Goal: Find specific page/section: Find specific page/section

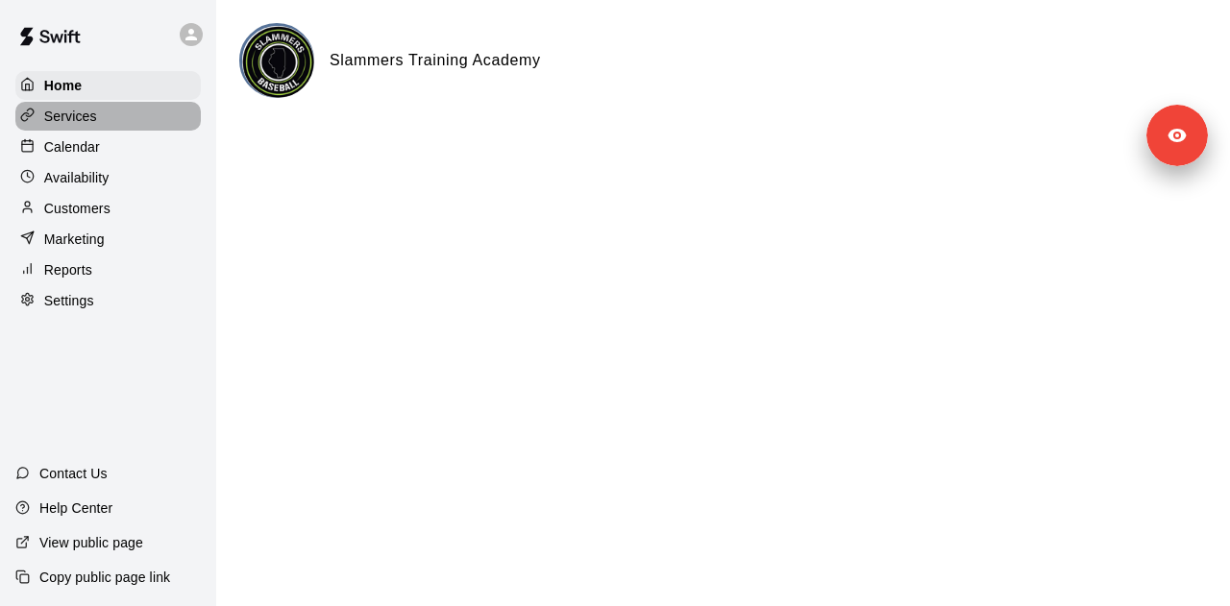
click at [114, 112] on div "Services" at bounding box center [107, 116] width 185 height 29
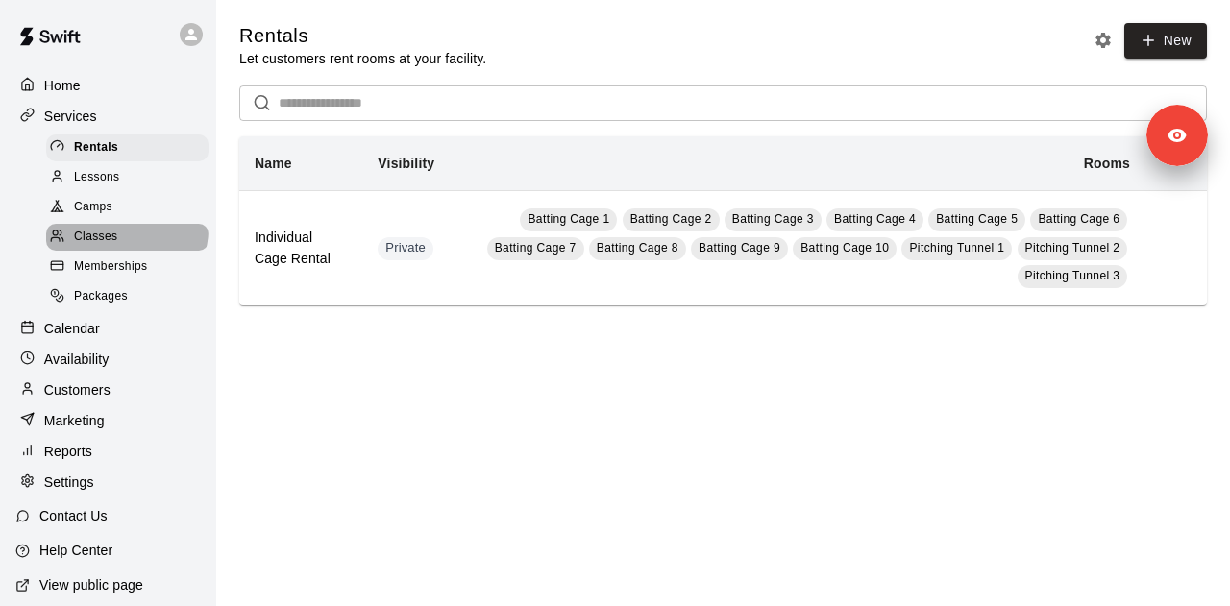
click at [125, 235] on div "Classes" at bounding box center [127, 237] width 162 height 27
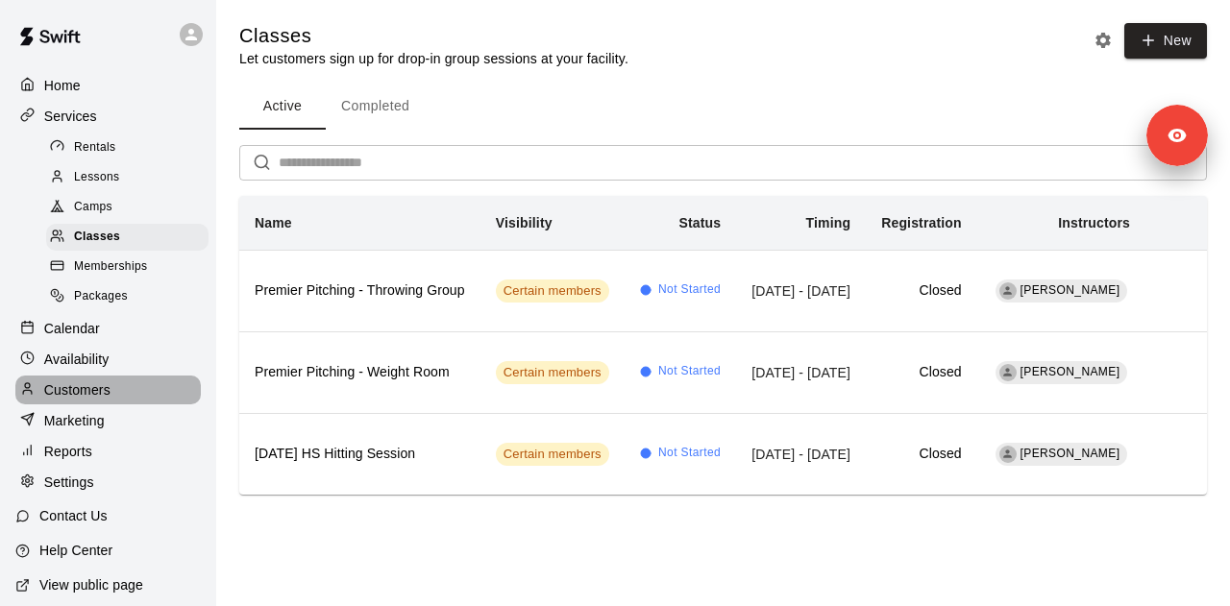
click at [129, 404] on div "Customers" at bounding box center [107, 390] width 185 height 29
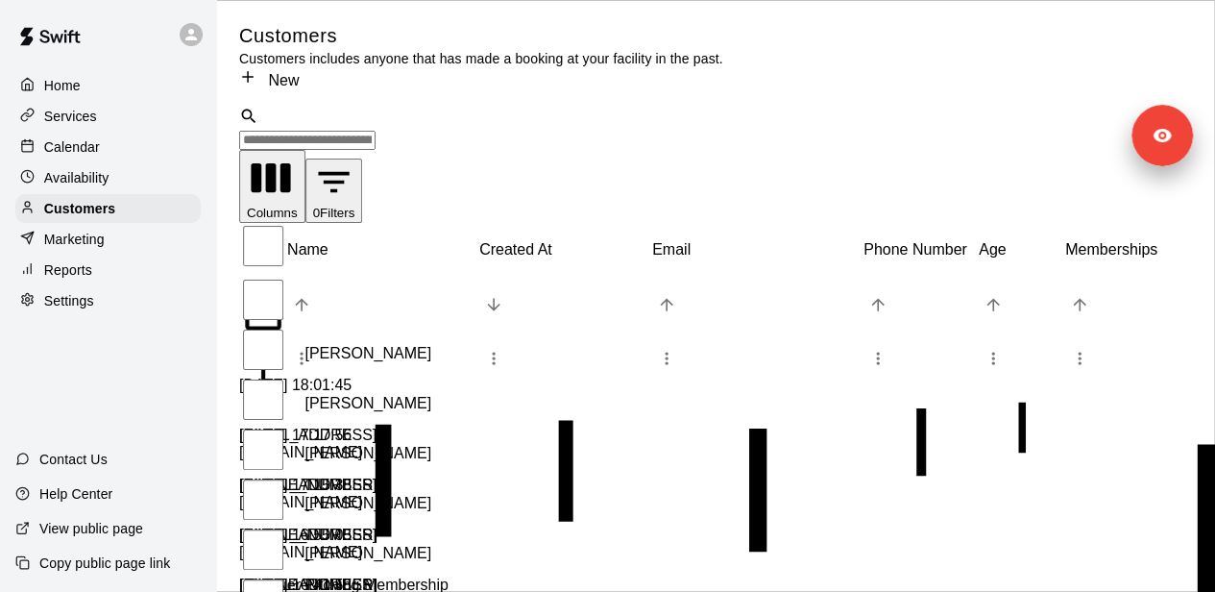
click at [397, 122] on div "​ ​" at bounding box center [796, 128] width 1114 height 43
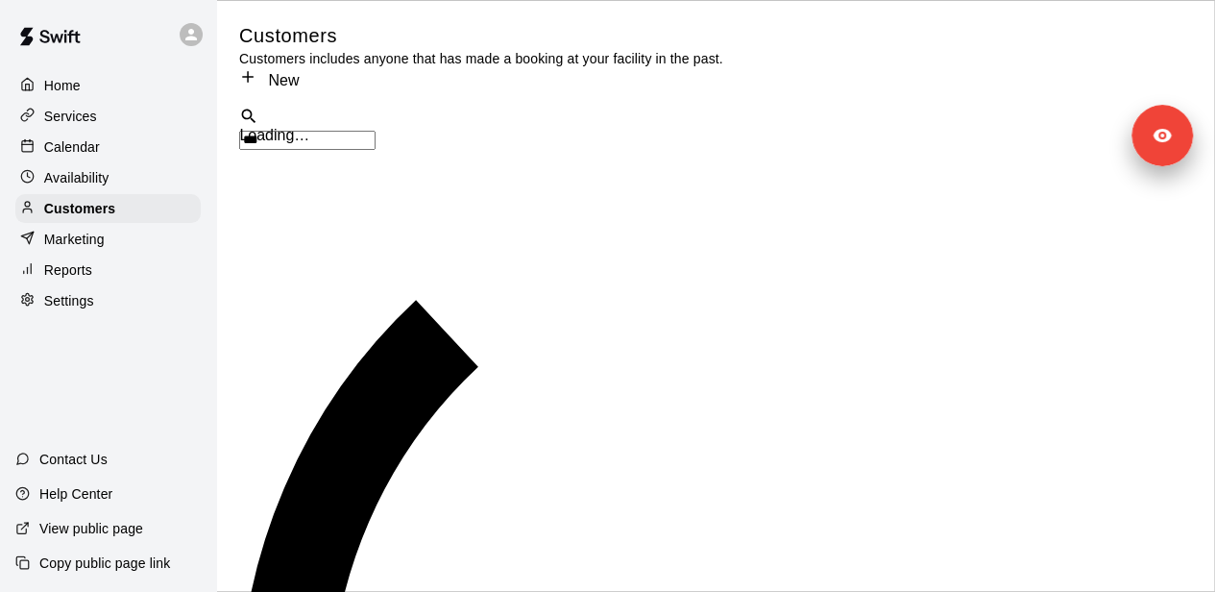
type input "****"
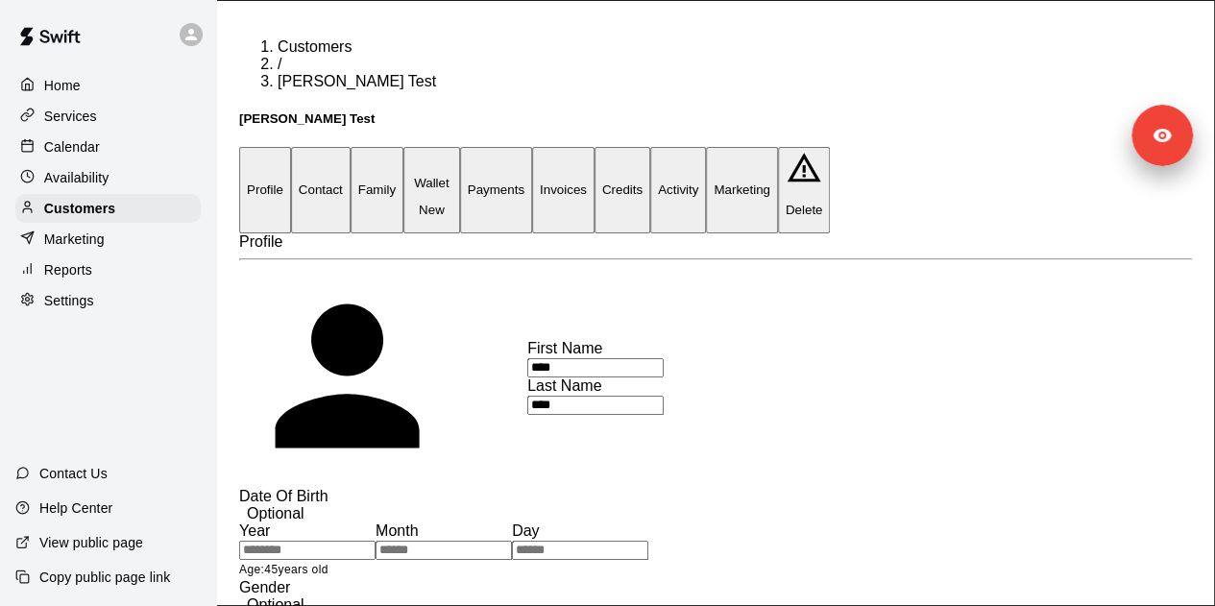
click at [595, 147] on button "Invoices" at bounding box center [563, 190] width 62 height 86
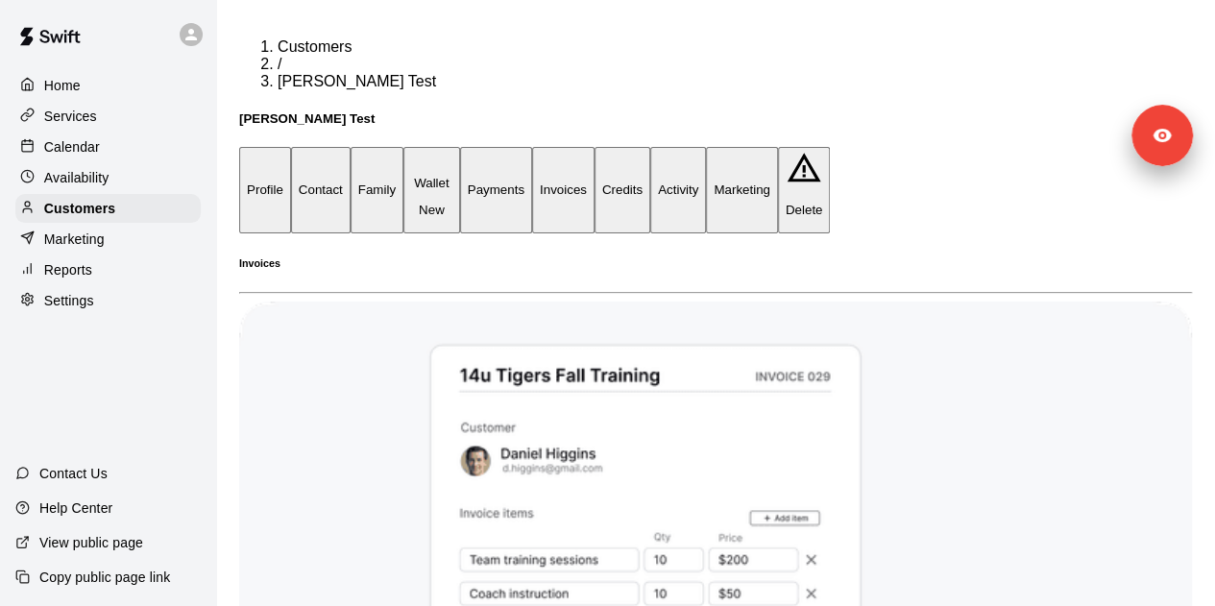
click at [532, 147] on button "Payments" at bounding box center [496, 190] width 72 height 86
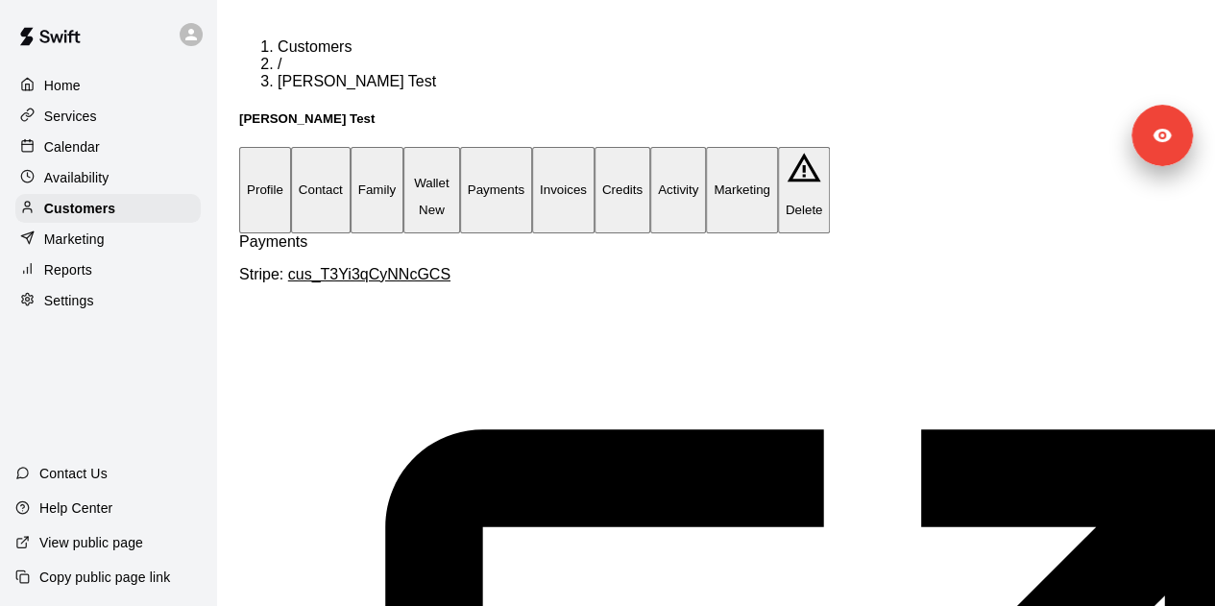
click at [706, 147] on button "Activity" at bounding box center [678, 190] width 56 height 86
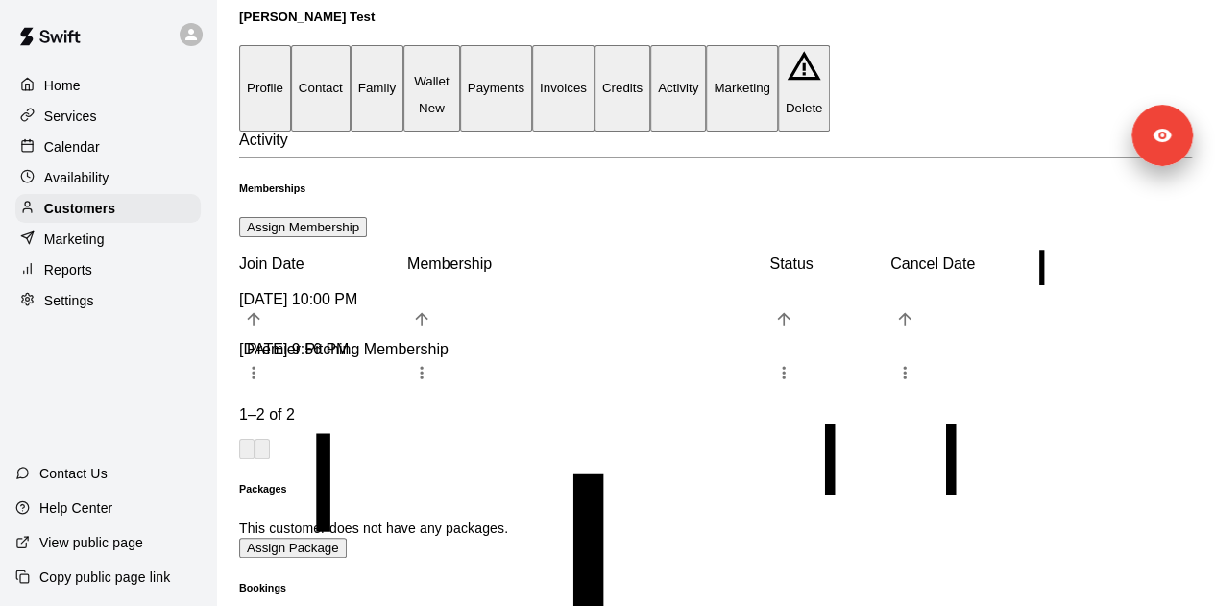
scroll to position [117, 0]
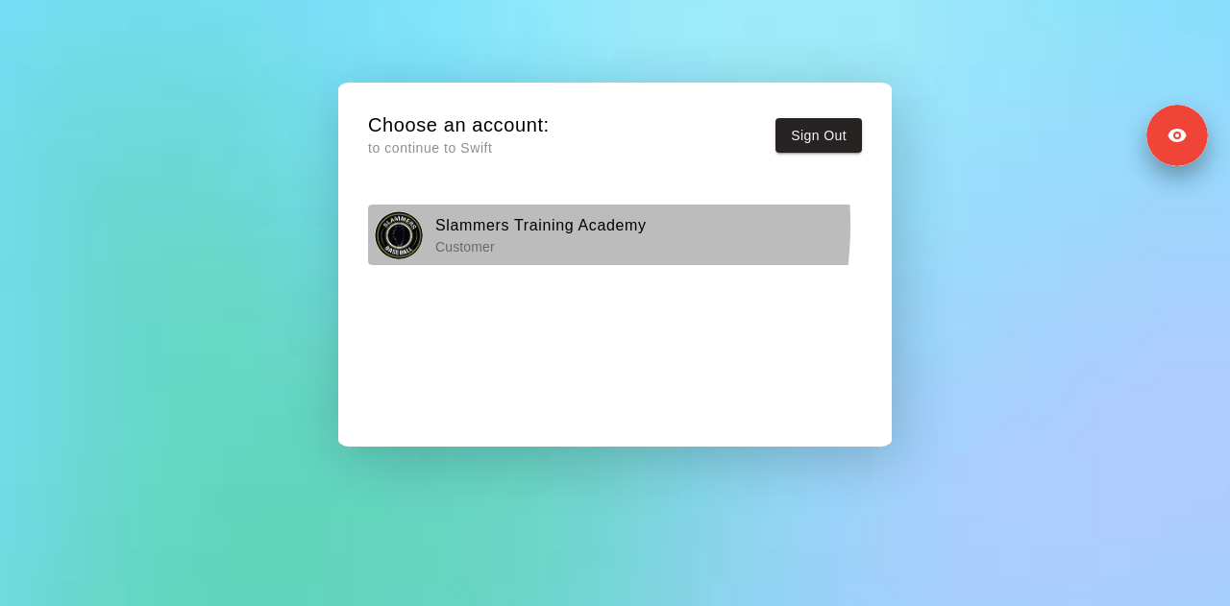
click at [489, 225] on h6 "Slammers Training Academy" at bounding box center [540, 225] width 211 height 25
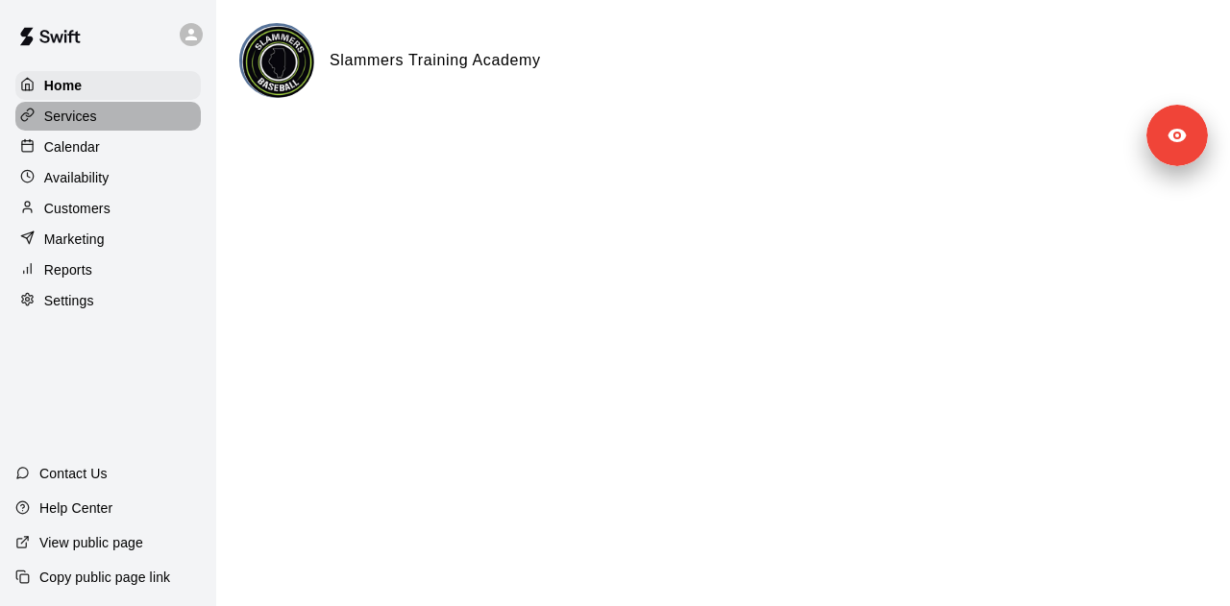
click at [125, 124] on div "Services" at bounding box center [107, 116] width 185 height 29
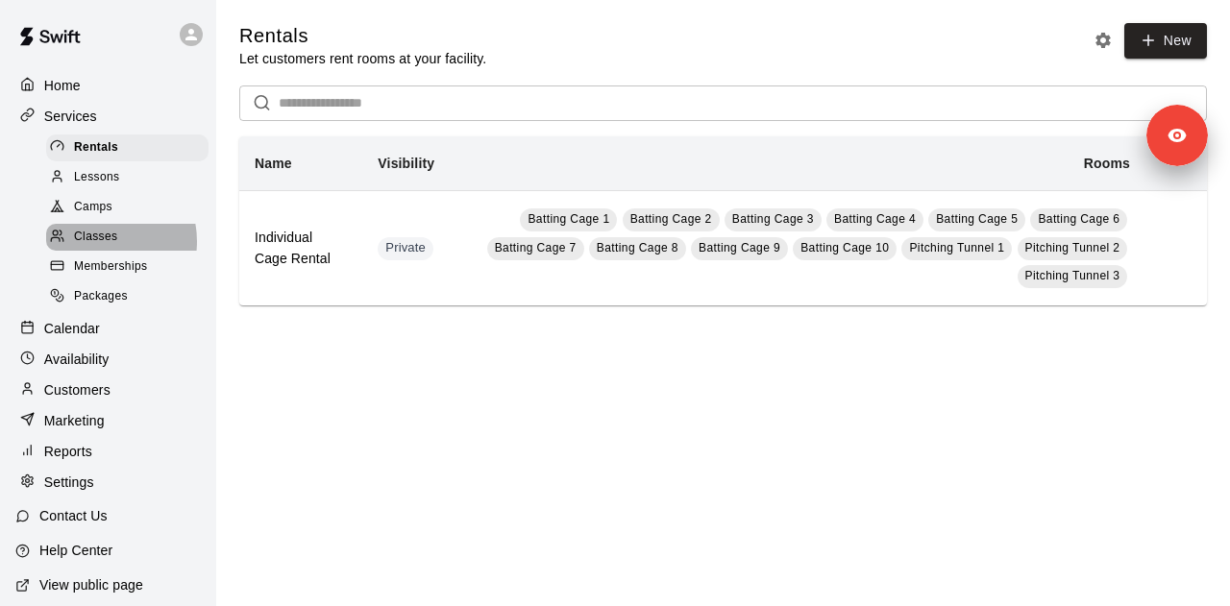
click at [93, 247] on span "Classes" at bounding box center [95, 237] width 43 height 19
